Goal: Find specific page/section: Find specific page/section

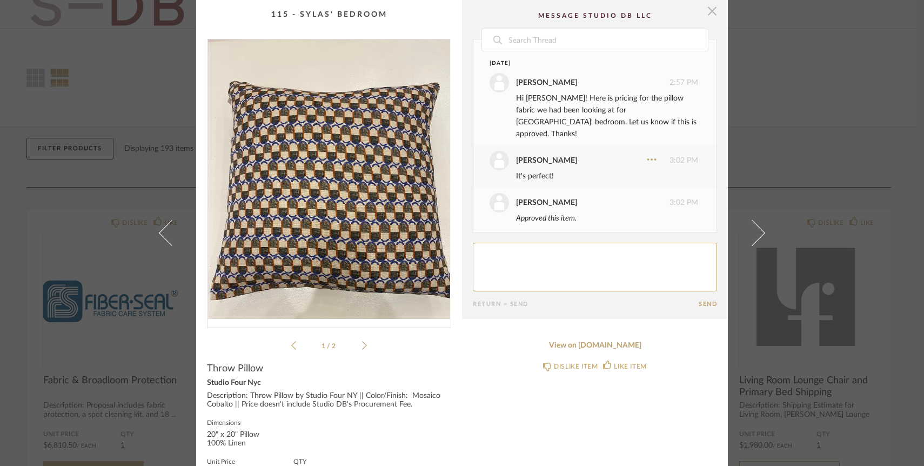
click at [710, 10] on span "button" at bounding box center [712, 11] width 22 height 22
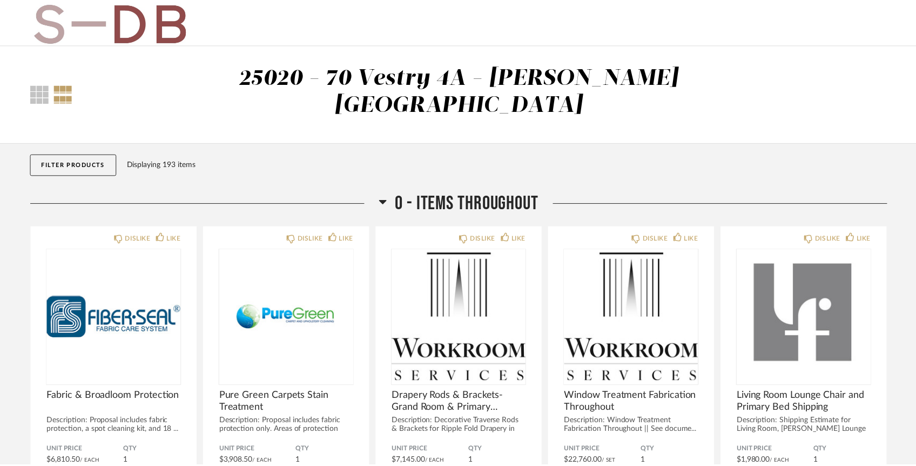
scroll to position [16, 0]
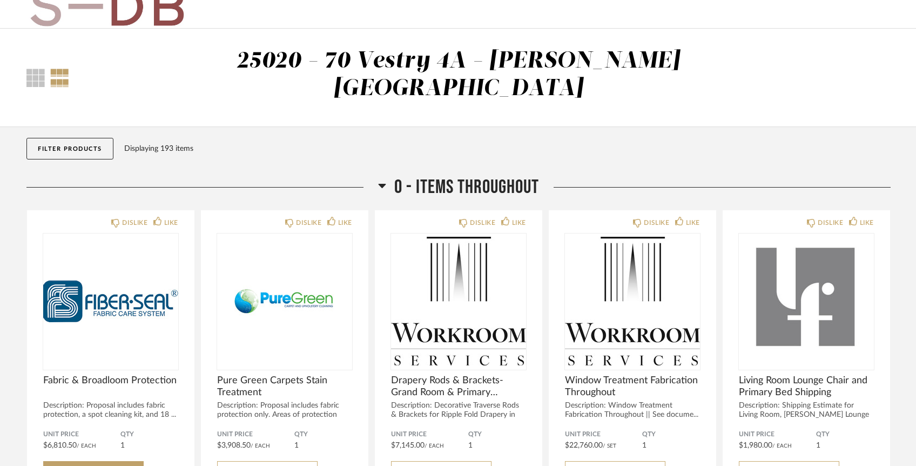
click at [97, 138] on button "Filter Products" at bounding box center [69, 149] width 87 height 22
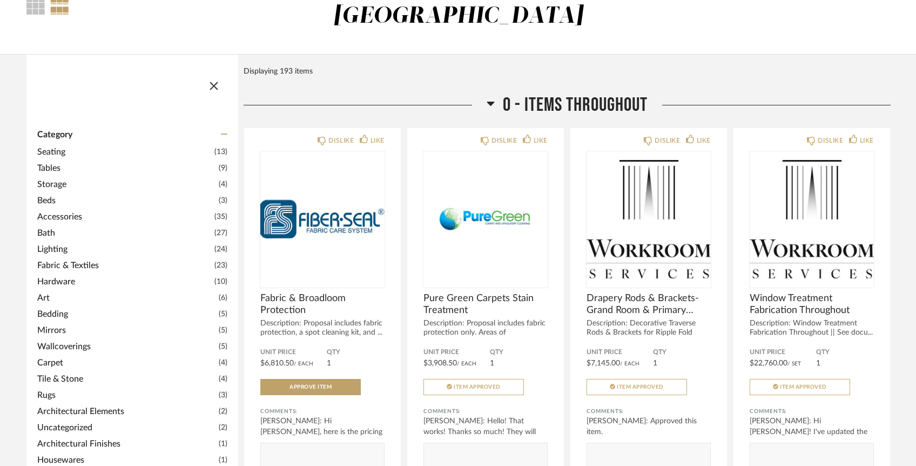
scroll to position [268, 0]
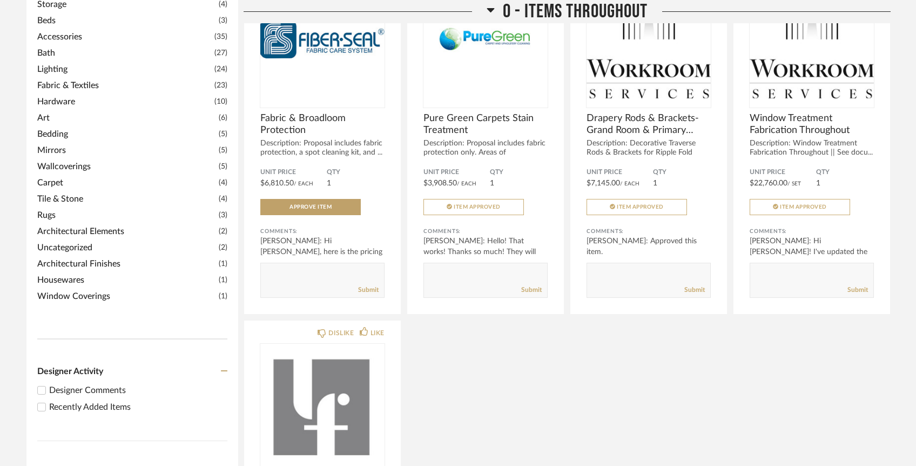
click at [39, 400] on input "Recently Added Items" at bounding box center [41, 406] width 13 height 13
checkbox input "true"
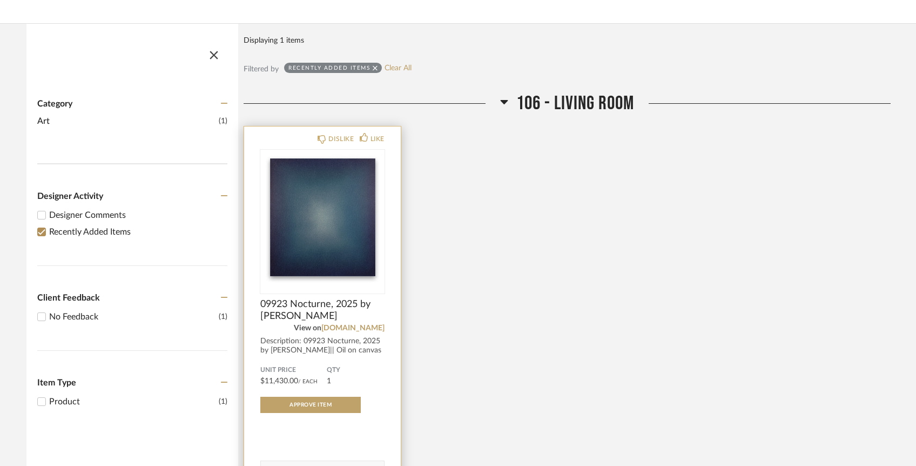
scroll to position [101, 0]
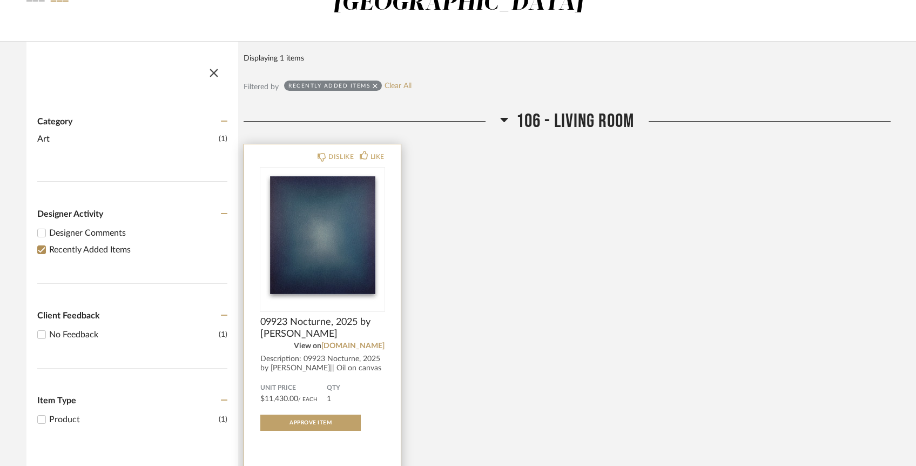
click at [328, 244] on img "0" at bounding box center [322, 234] width 124 height 135
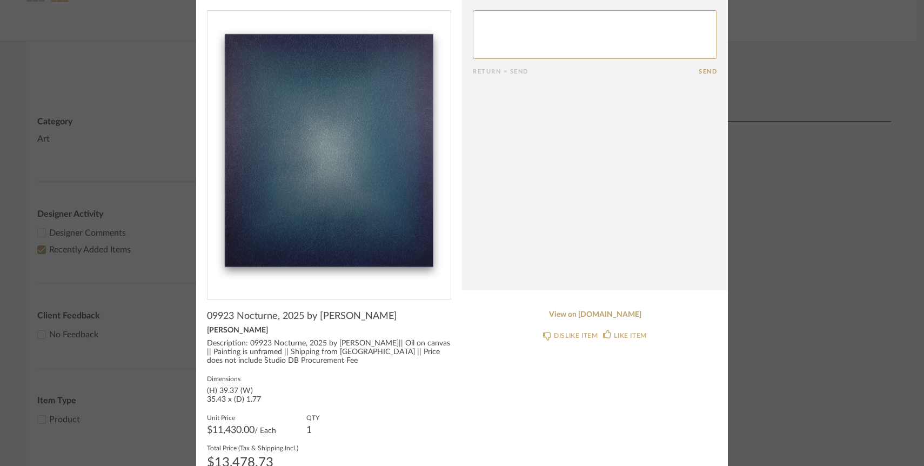
scroll to position [0, 0]
